Goal: Find specific page/section: Find specific page/section

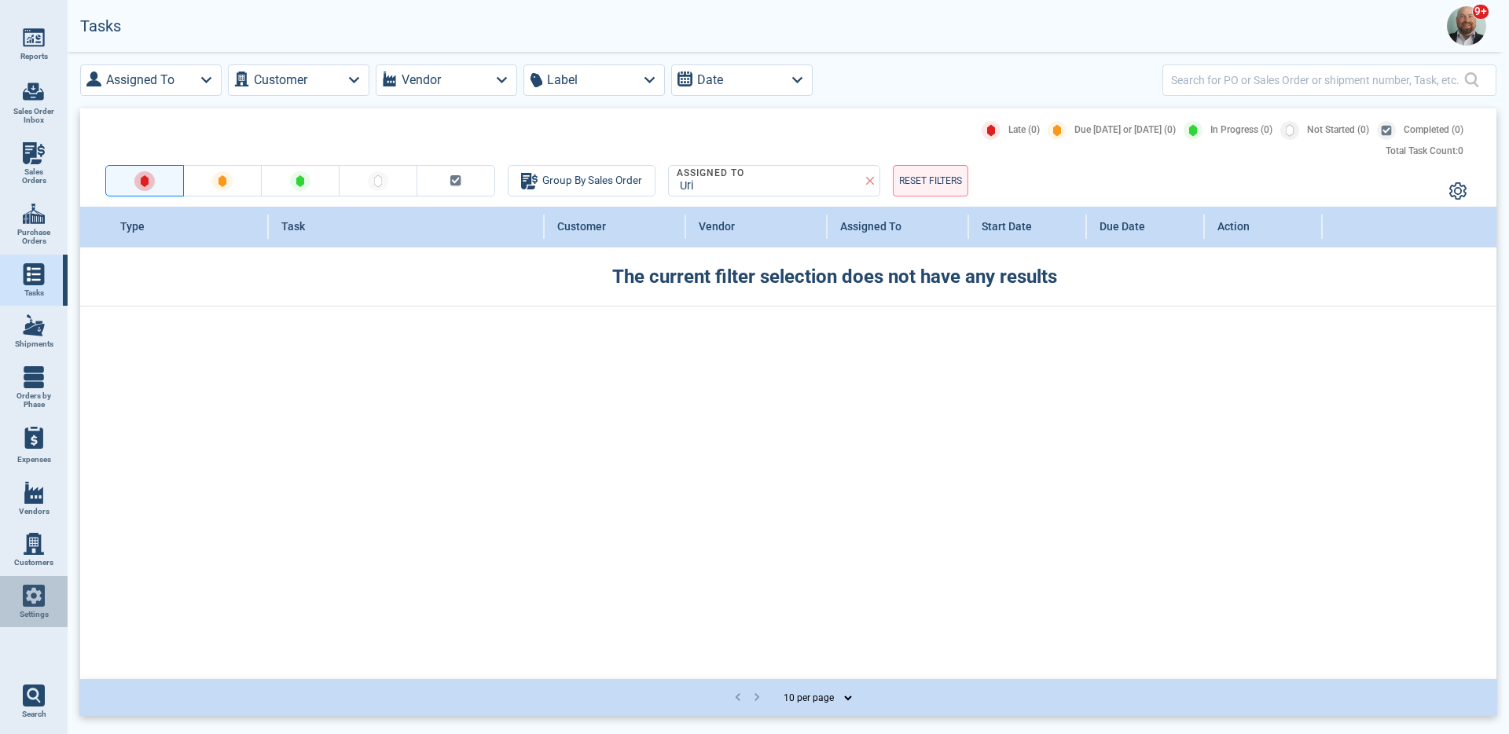
click at [46, 585] on link "Settings" at bounding box center [34, 602] width 68 height 52
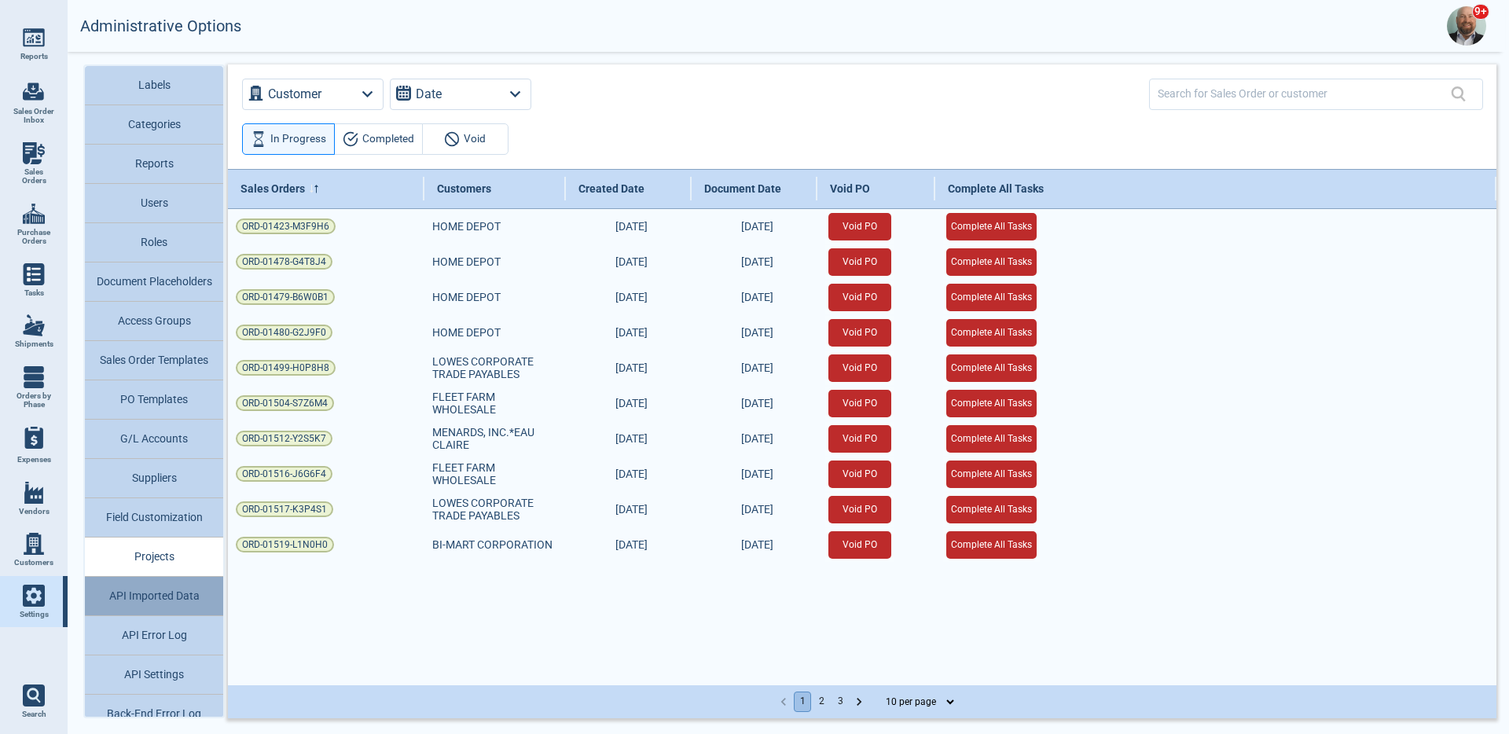
click at [182, 598] on button "API Imported Data" at bounding box center [154, 596] width 138 height 39
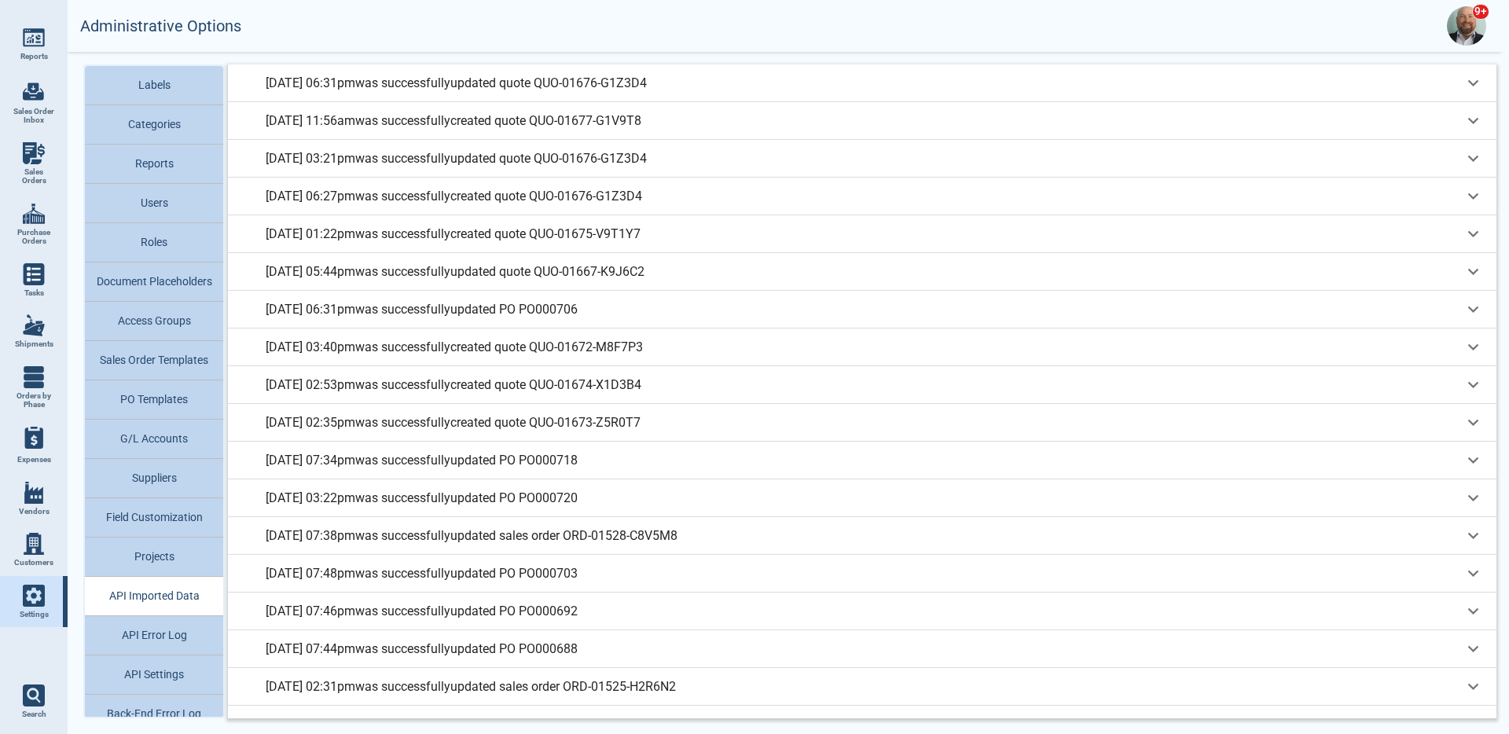
click at [729, 83] on div "[DATE] 06:31pm was successfully updated quote QUO-01676-G1Z3D4" at bounding box center [864, 83] width 1197 height 19
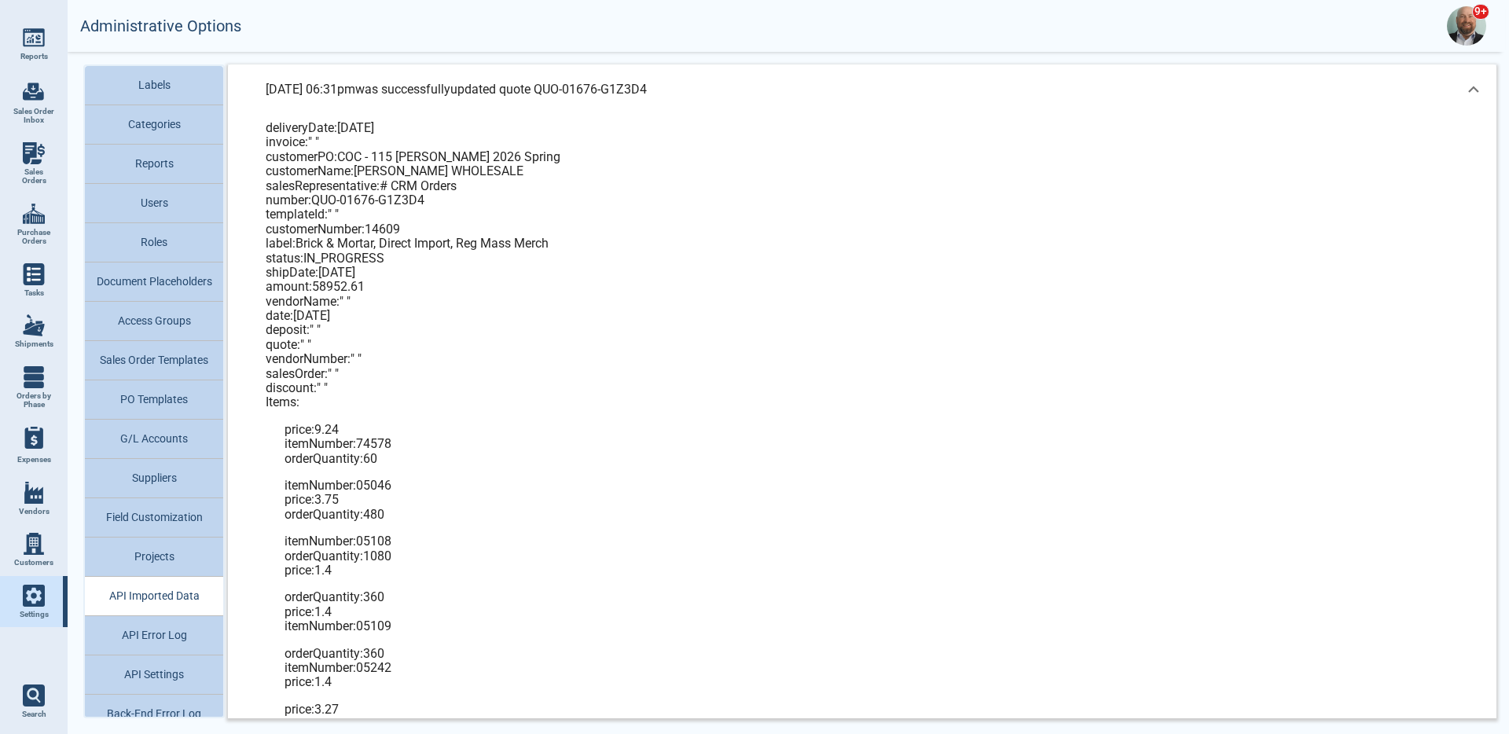
click at [729, 83] on div "[DATE] 06:31pm was successfully updated quote QUO-01676-G1Z3D4" at bounding box center [864, 89] width 1197 height 19
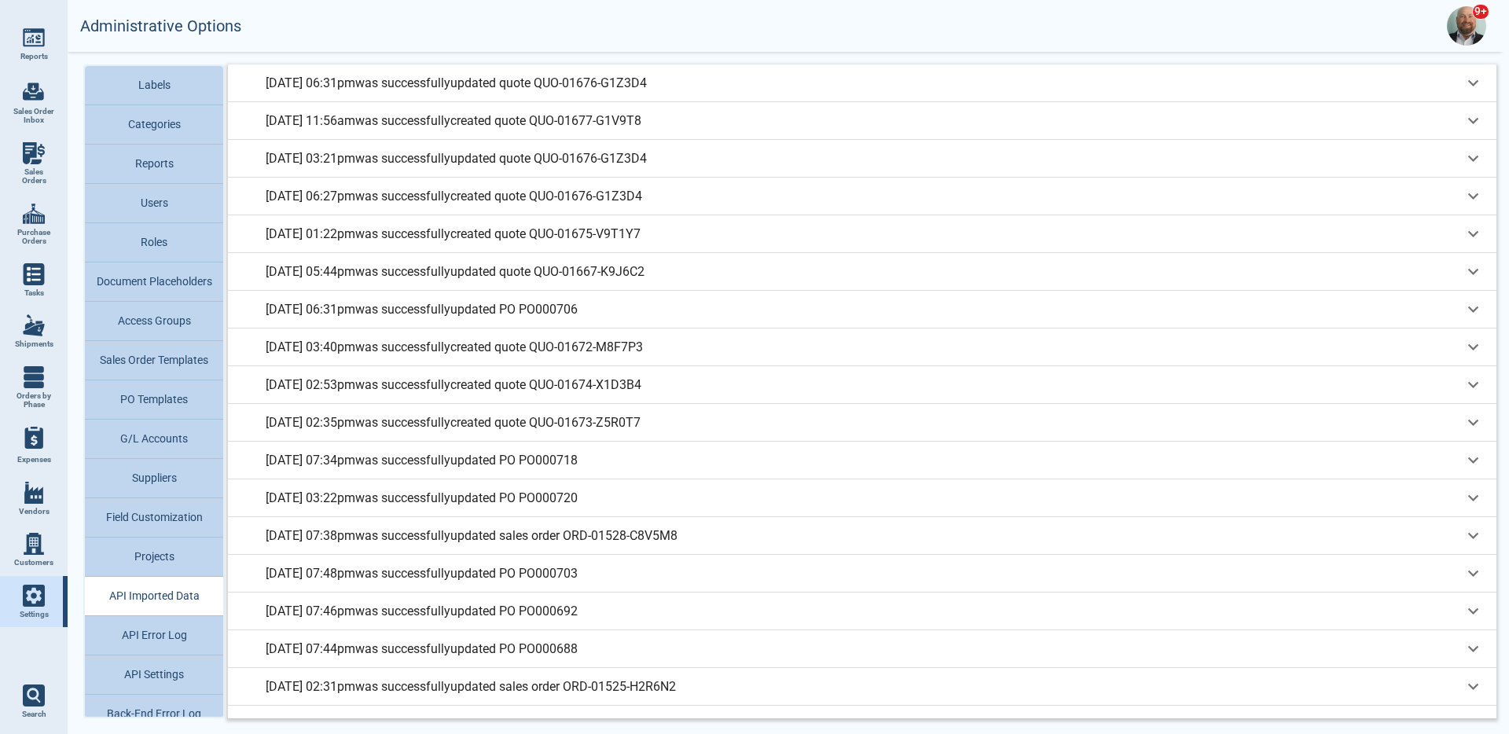
click at [643, 87] on p "[DATE] 06:31pm was successfully updated quote QUO-01676-G1Z3D4" at bounding box center [456, 83] width 381 height 19
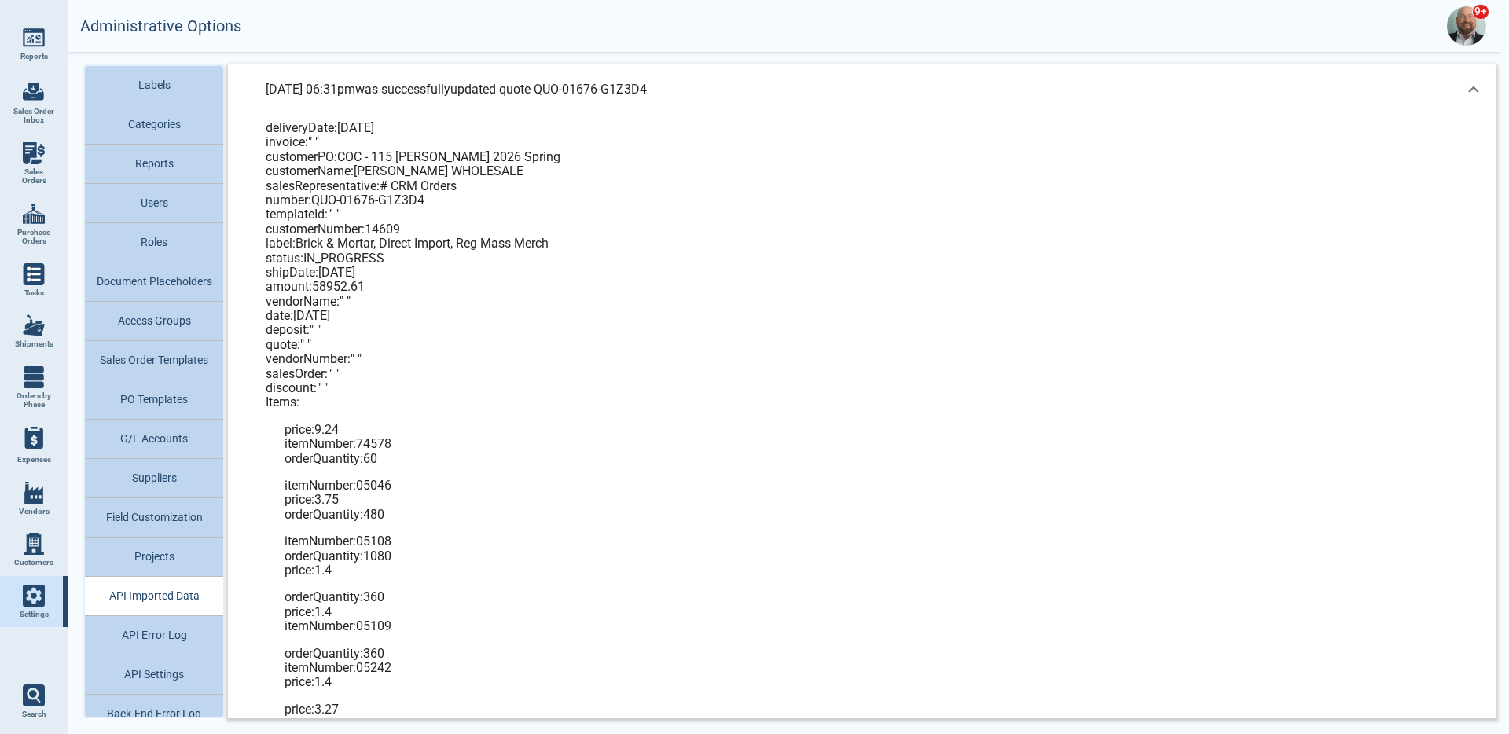
drag, startPoint x: 551, startPoint y: 87, endPoint x: 635, endPoint y: 95, distance: 84.4
click at [619, 94] on p "[DATE] 06:31pm was successfully updated quote QUO-01676-G1Z3D4" at bounding box center [456, 89] width 381 height 19
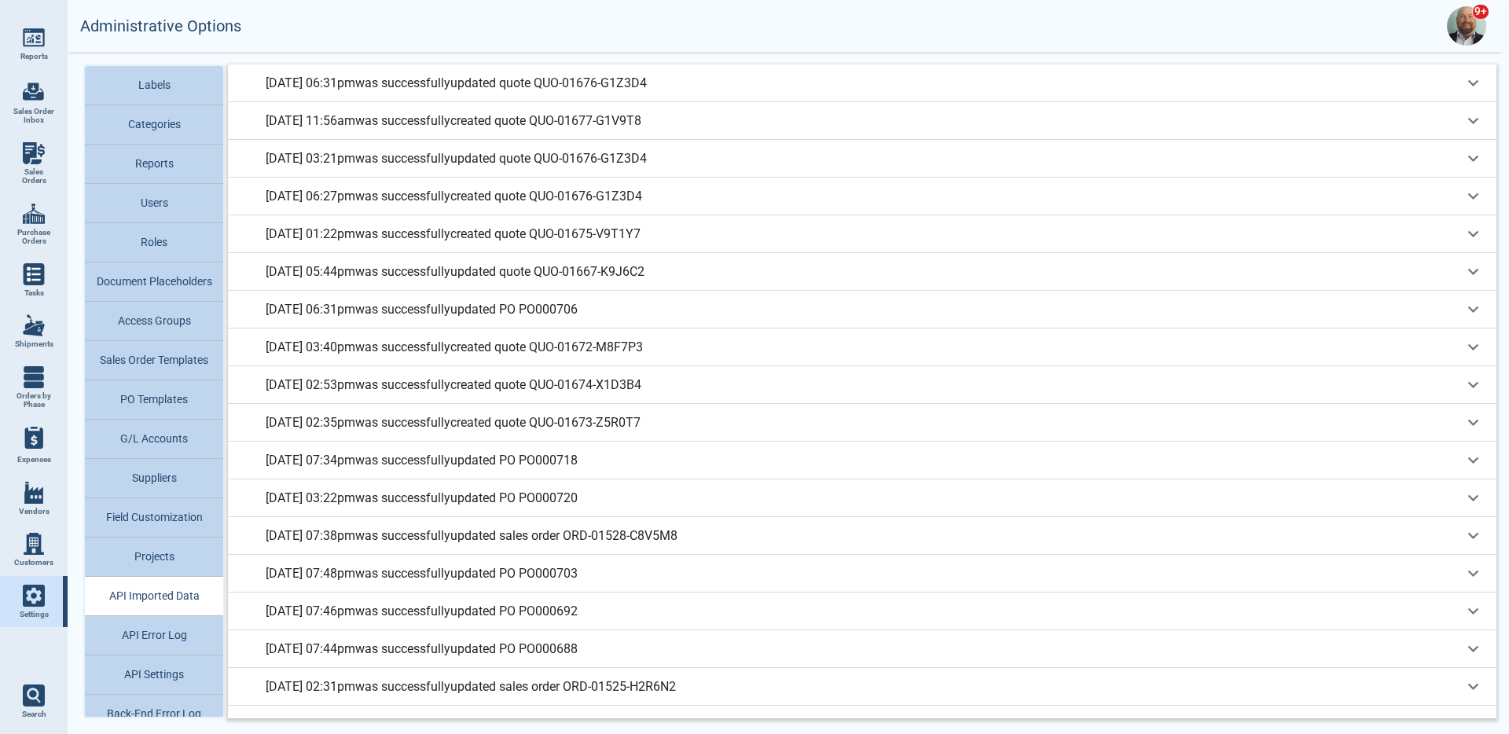
click at [54, 159] on link "Sales Orders" at bounding box center [34, 164] width 68 height 61
select select "50"
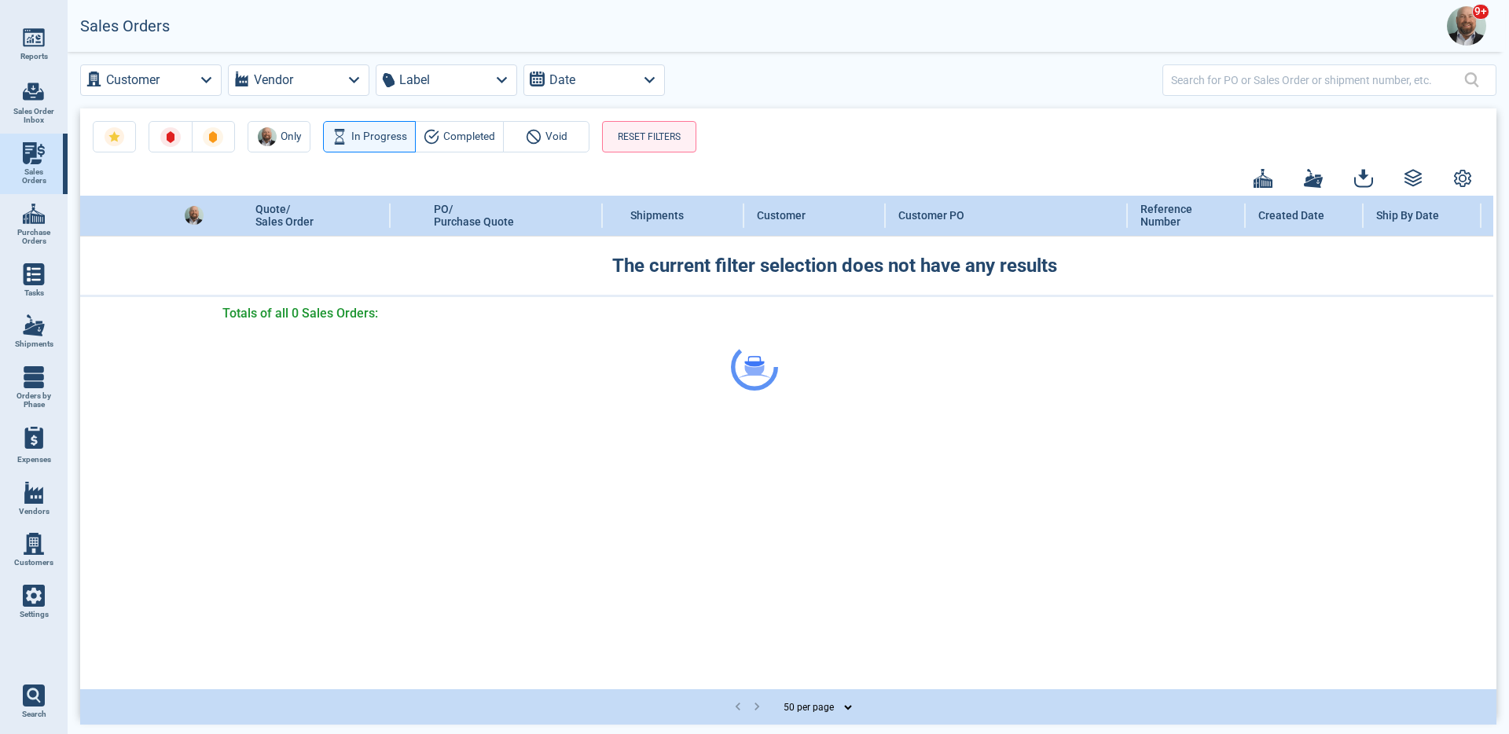
click at [1198, 78] on div at bounding box center [754, 367] width 1509 height 734
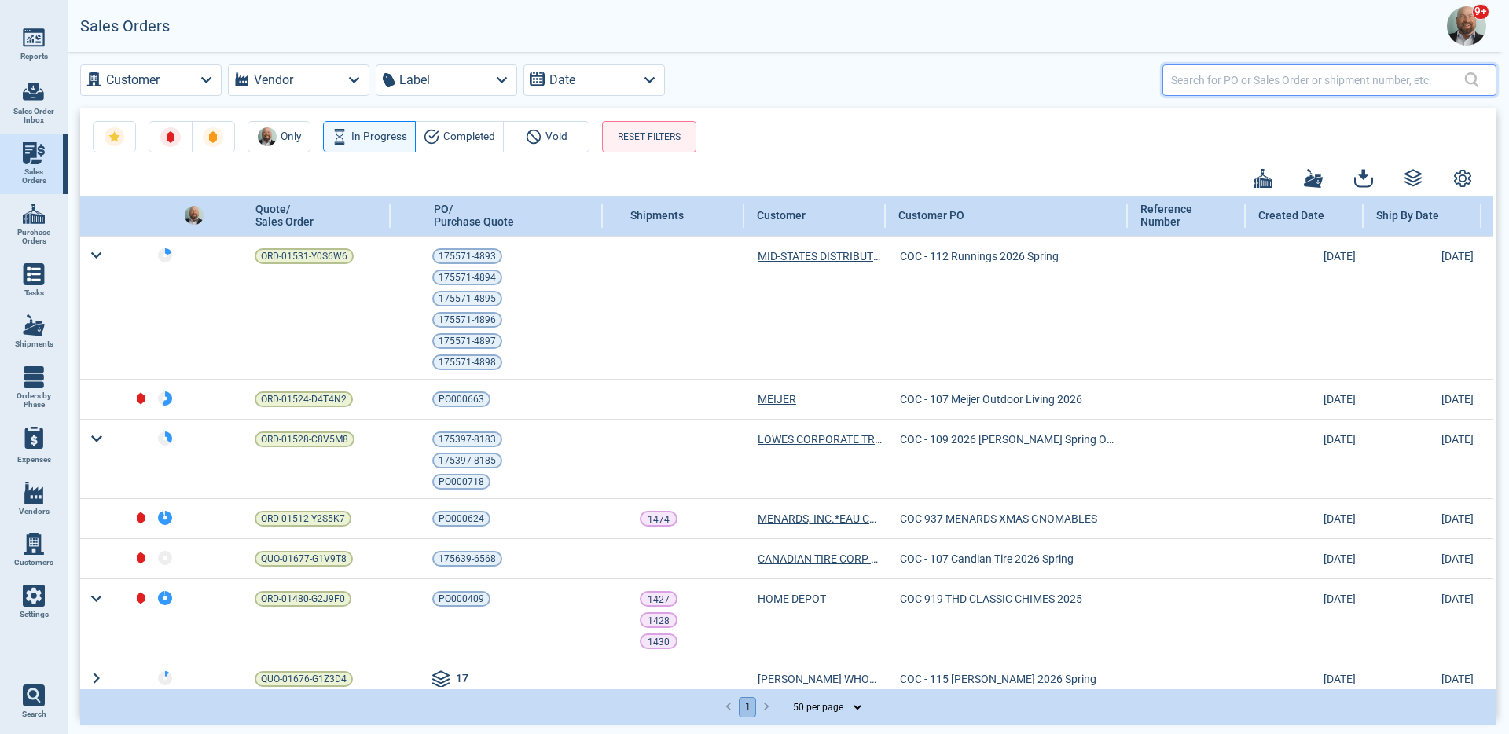
click at [1198, 78] on input "text" at bounding box center [1317, 79] width 293 height 23
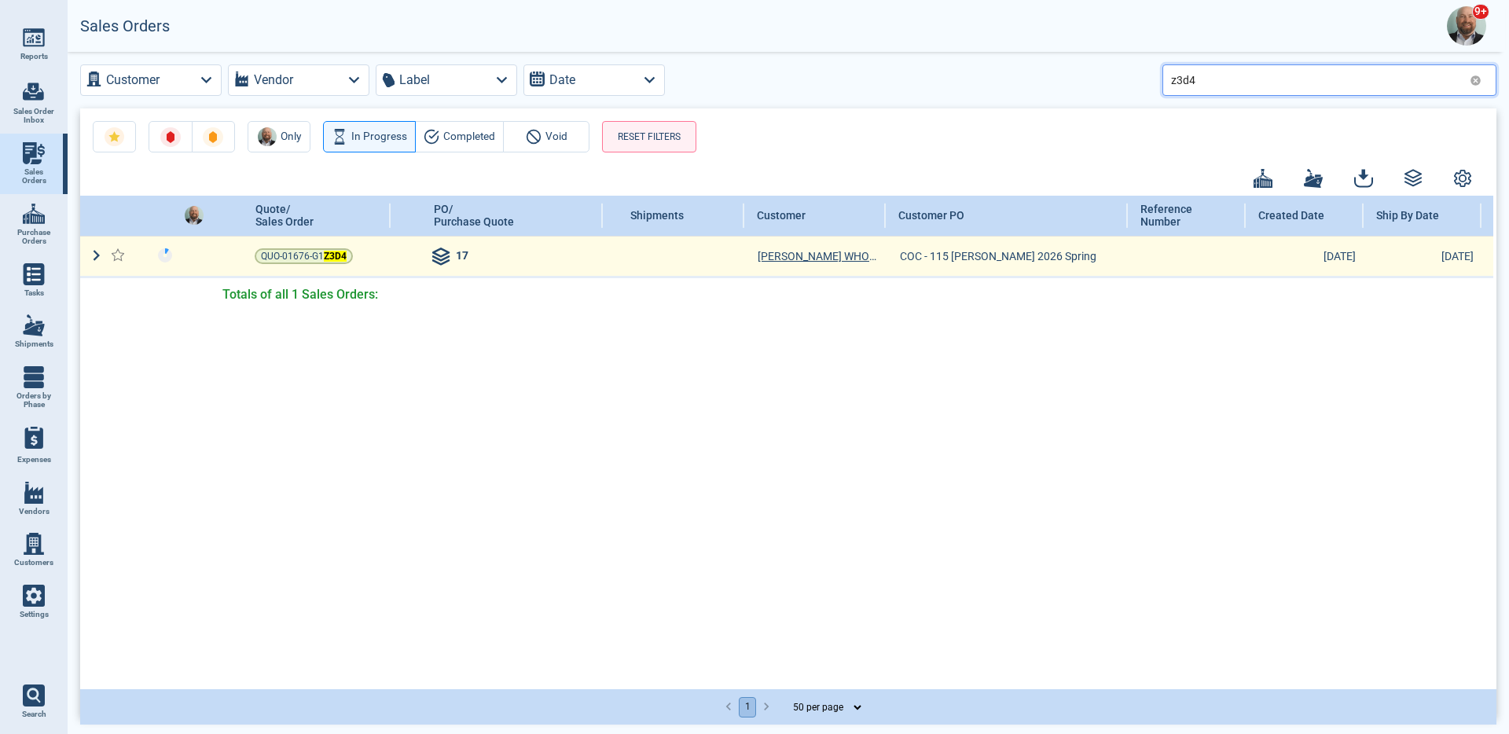
type input "z3d4"
click at [435, 256] on icon at bounding box center [441, 258] width 16 height 4
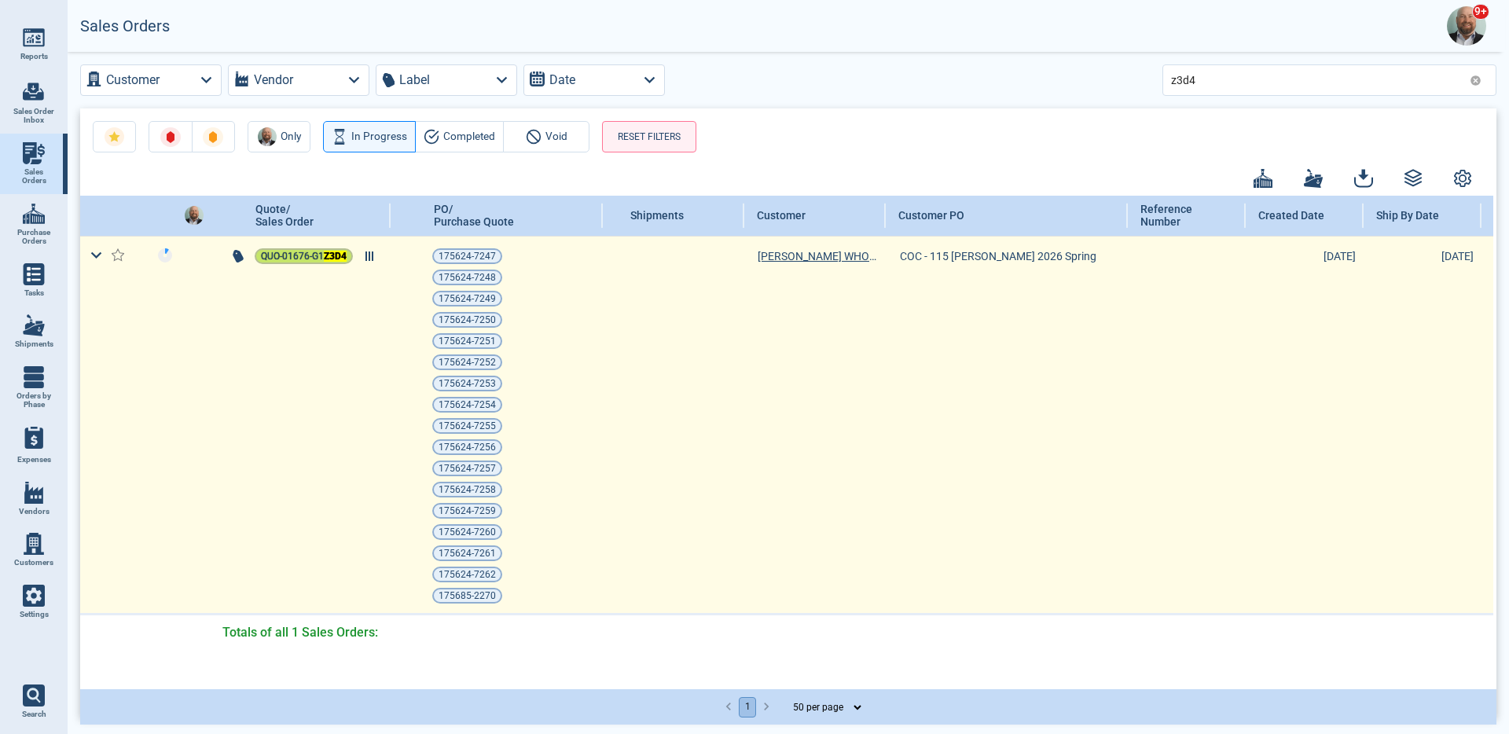
click at [319, 258] on span "QUO-01676-G1 Z3D4" at bounding box center [304, 256] width 86 height 16
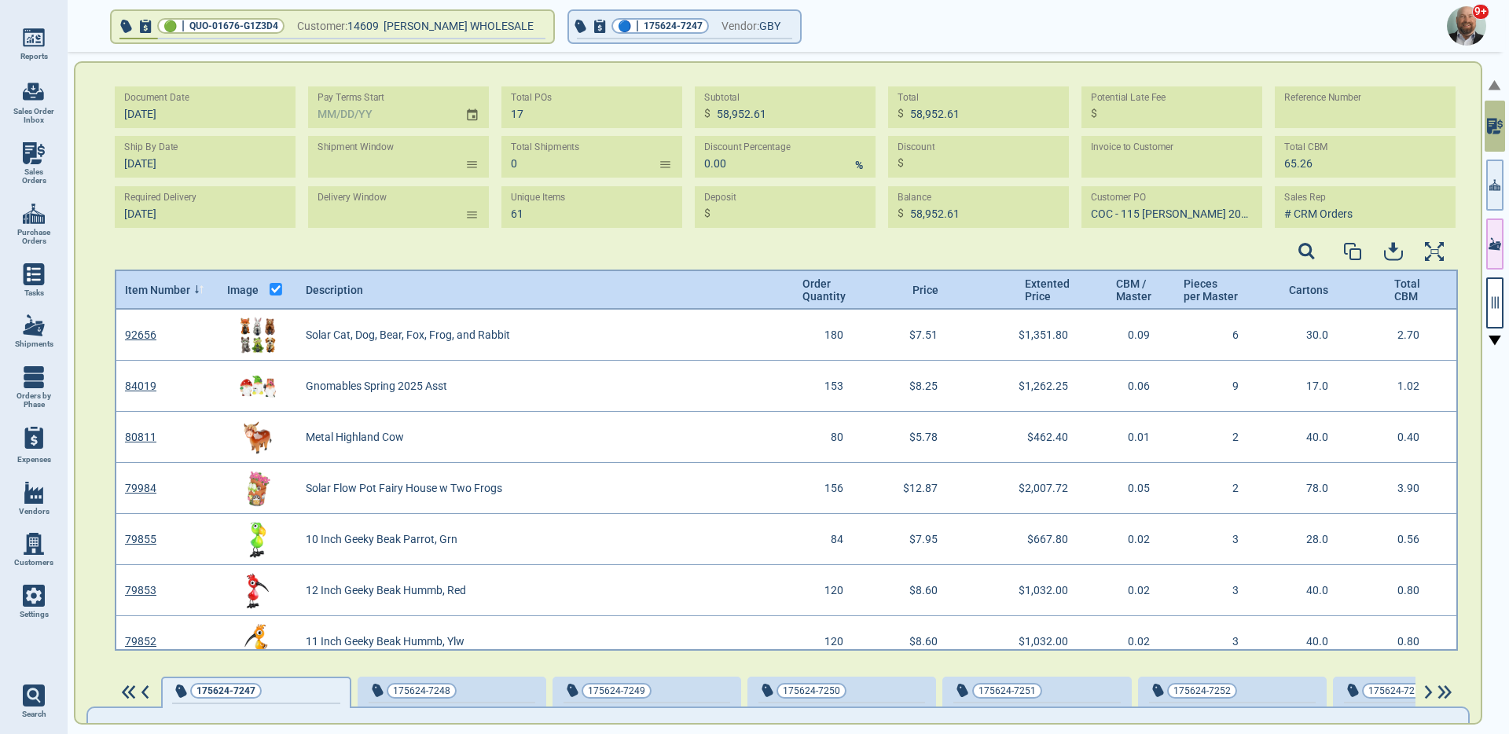
scroll to position [6, 6]
click at [1487, 297] on icon "button" at bounding box center [1494, 302] width 14 height 14
